Goal: Navigation & Orientation: Find specific page/section

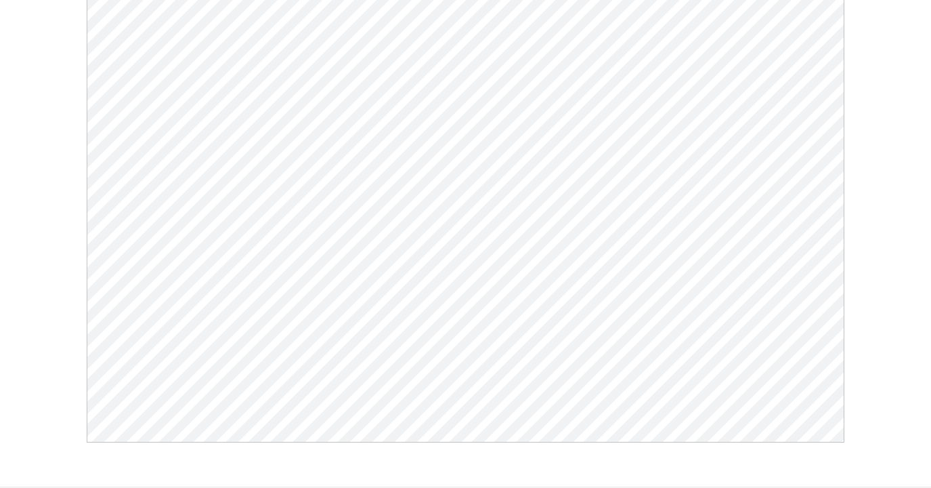
select select "Language Translate Widget"
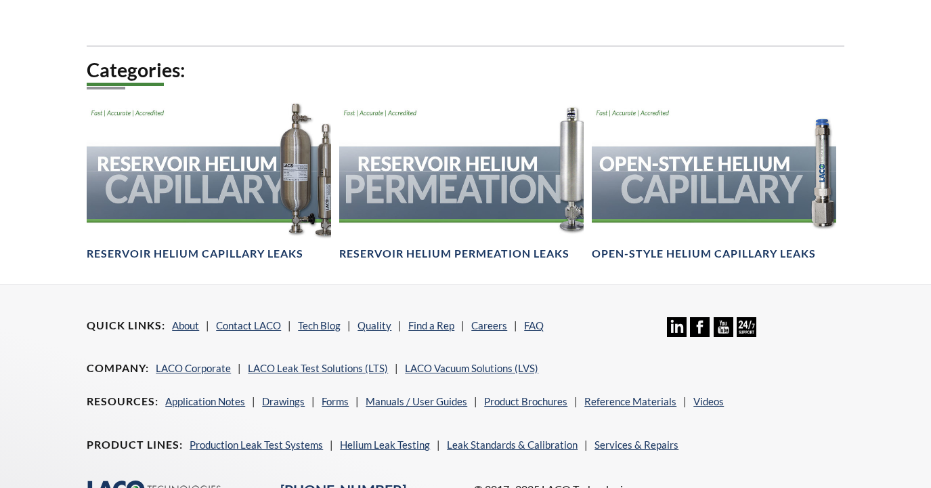
select select "Language Translate Widget"
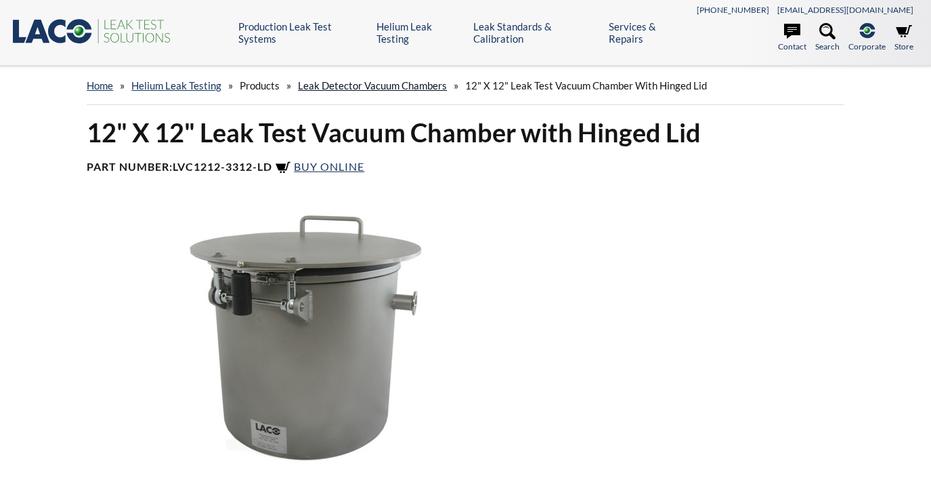
select select "Language Translate Widget"
click at [816, 231] on div at bounding box center [698, 336] width 310 height 255
drag, startPoint x: 867, startPoint y: 301, endPoint x: 850, endPoint y: 297, distance: 17.4
click at [867, 301] on div "12" X 12" Leak Test Vacuum Chamber with Hinged Lid Part Number: LVC1212-3312-LD…" at bounding box center [466, 437] width 867 height 642
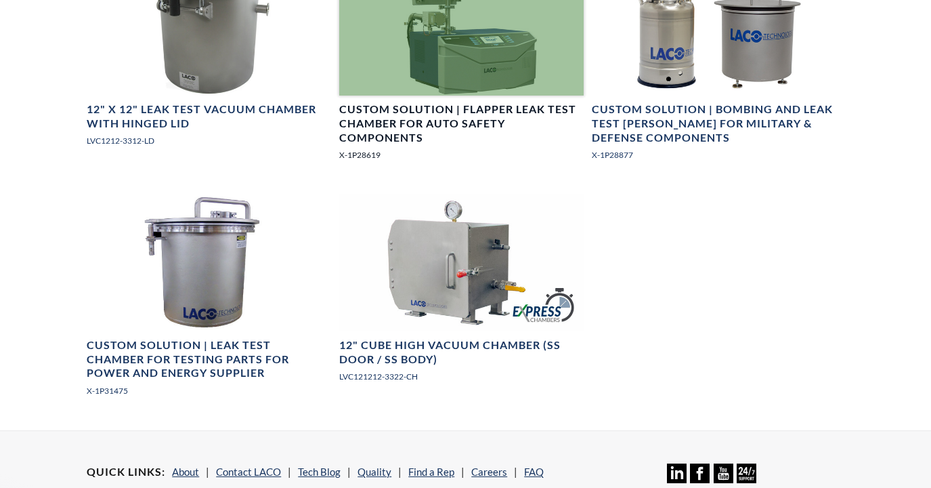
scroll to position [1490, 0]
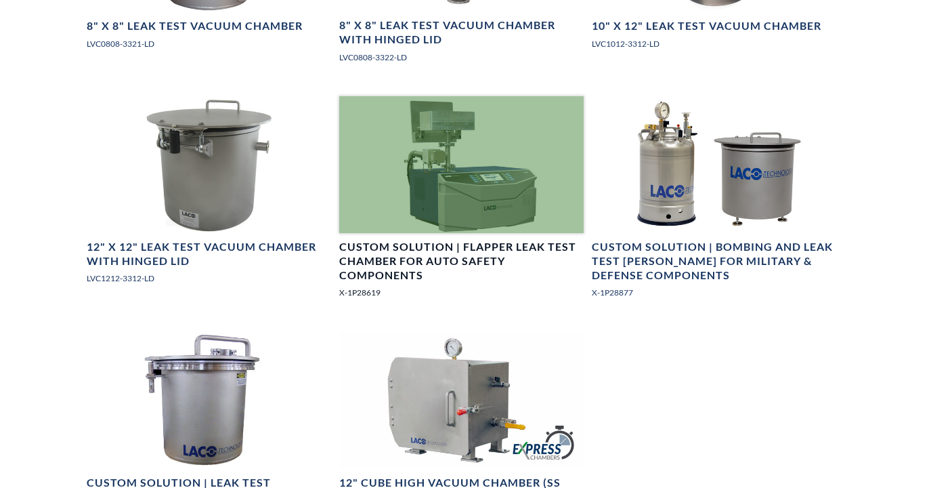
select select "Language Translate Widget"
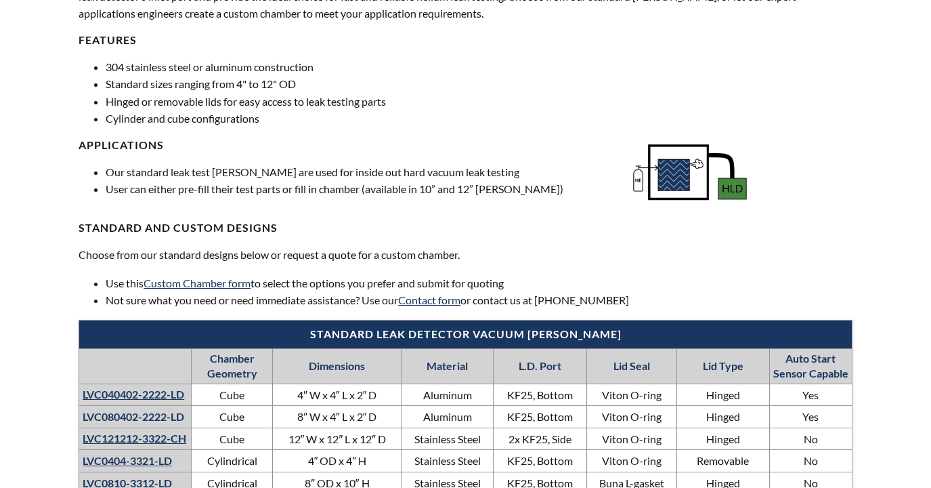
scroll to position [542, 0]
